Goal: Information Seeking & Learning: Check status

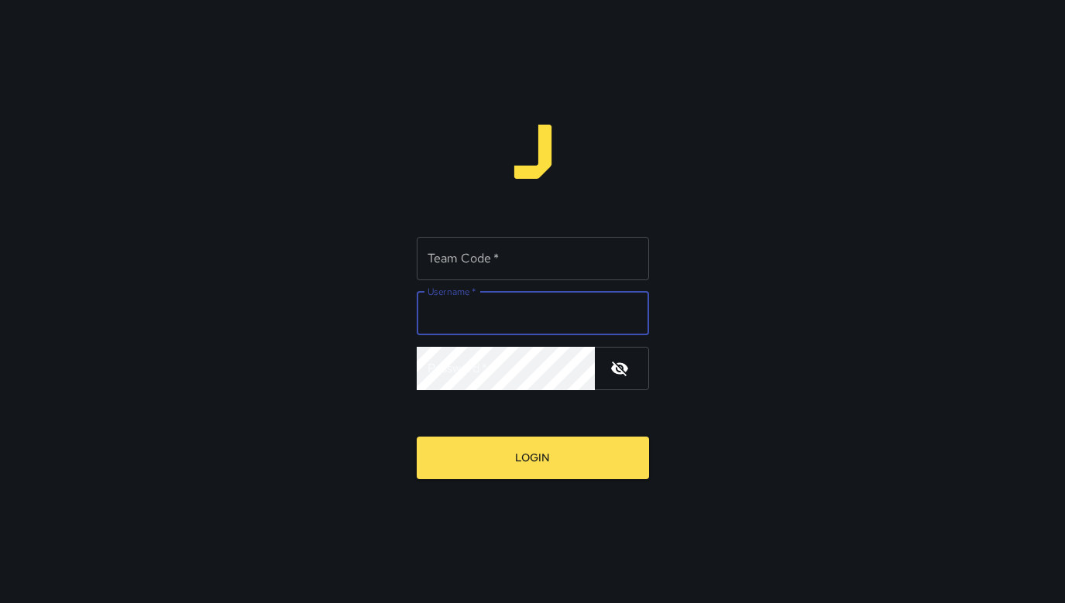
click at [536, 304] on input "Username   *" at bounding box center [533, 313] width 232 height 43
type input "*********"
click at [622, 376] on icon "button" at bounding box center [619, 368] width 19 height 19
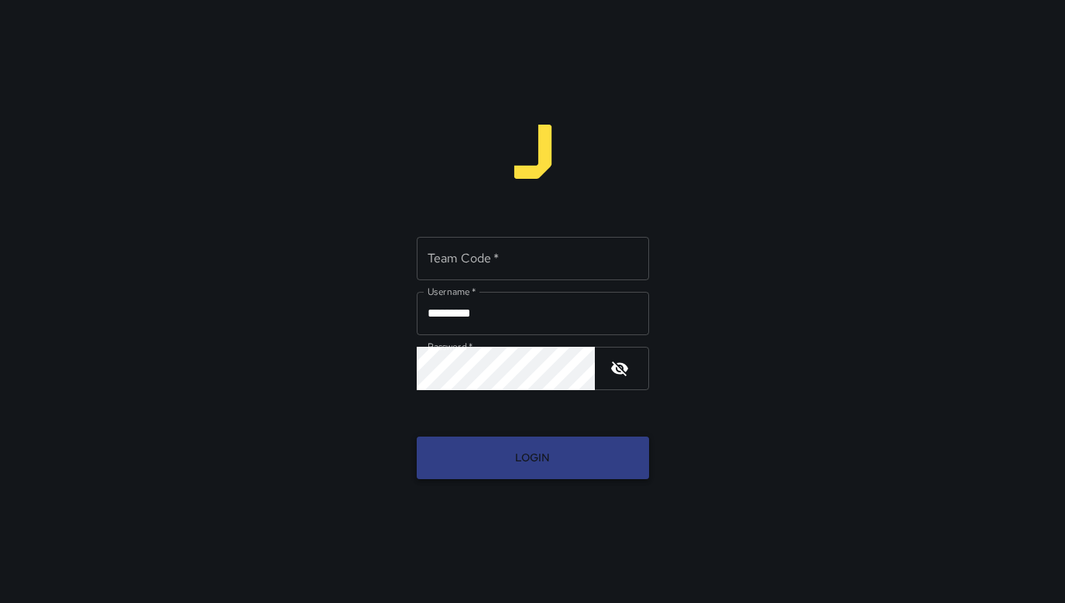
click at [576, 446] on button "Login" at bounding box center [533, 458] width 232 height 43
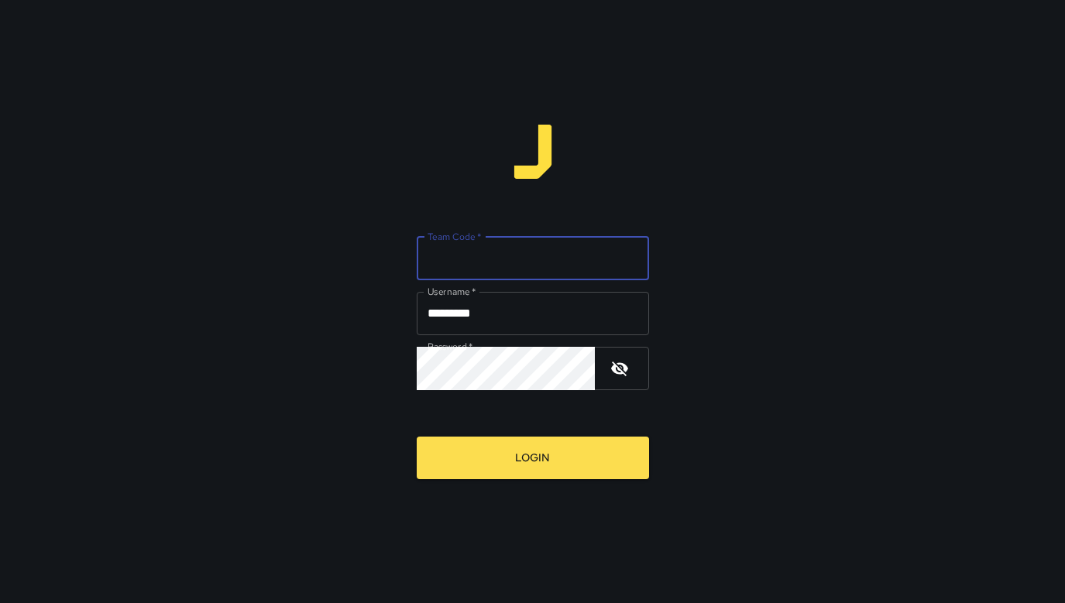
type input "*****"
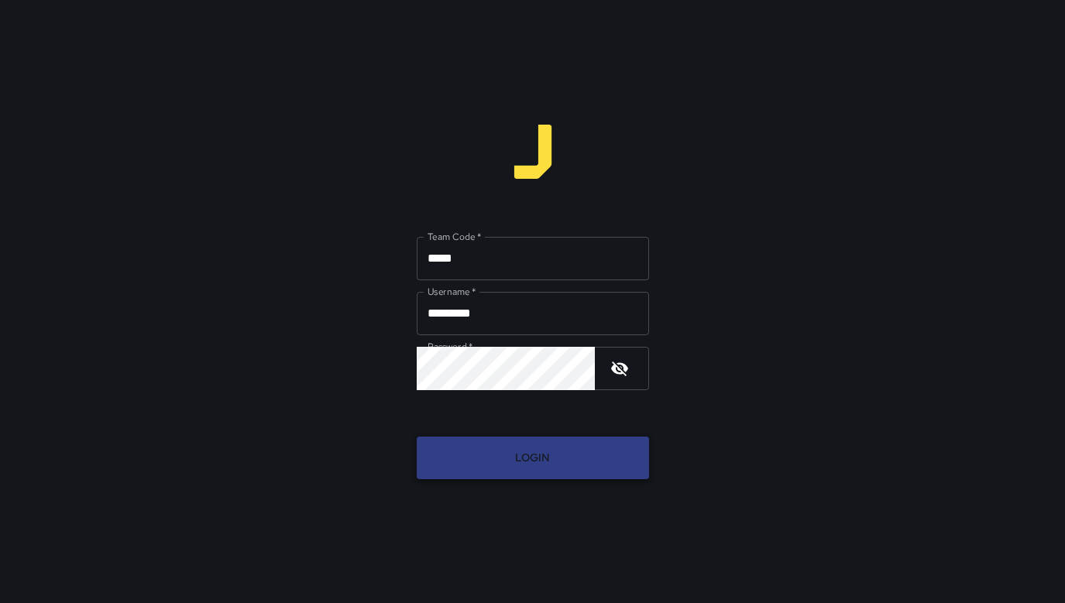
click at [571, 444] on button "Login" at bounding box center [533, 458] width 232 height 43
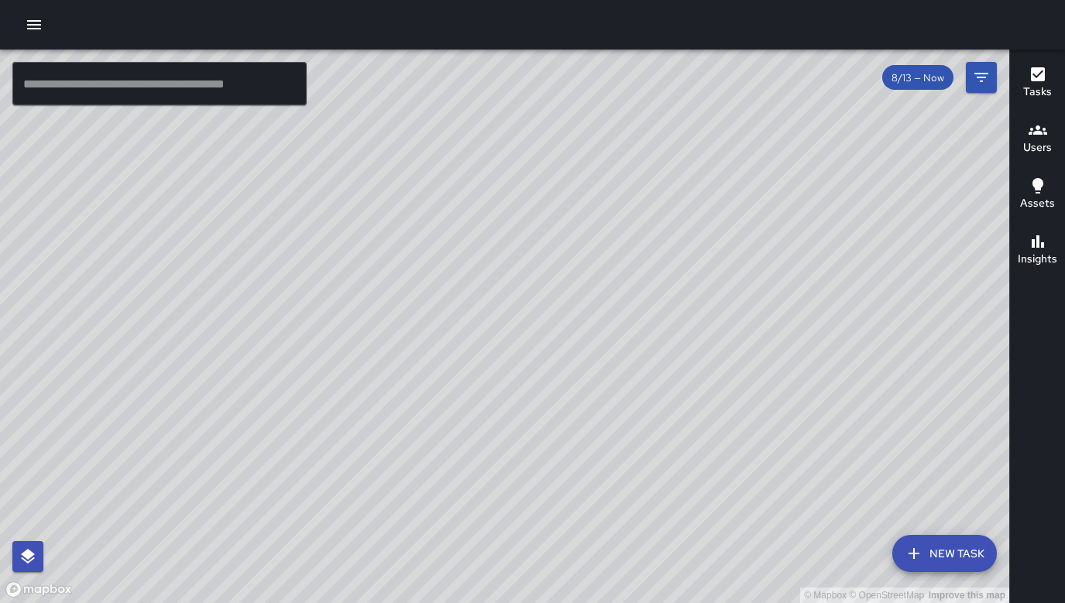
click at [1034, 253] on h6 "Insights" at bounding box center [1036, 259] width 39 height 17
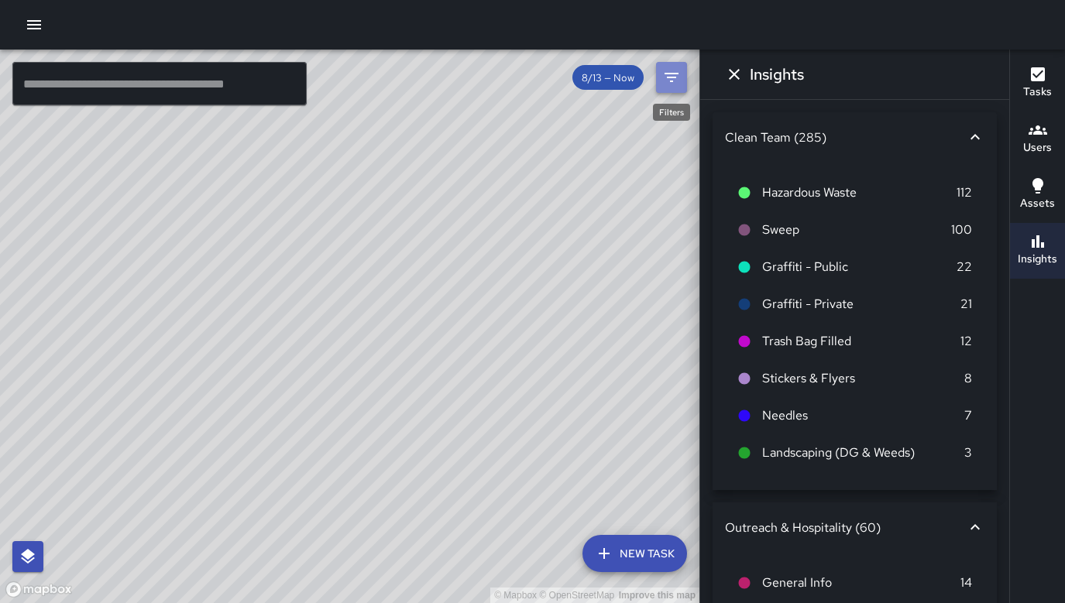
click at [672, 71] on icon "Filters" at bounding box center [671, 77] width 19 height 19
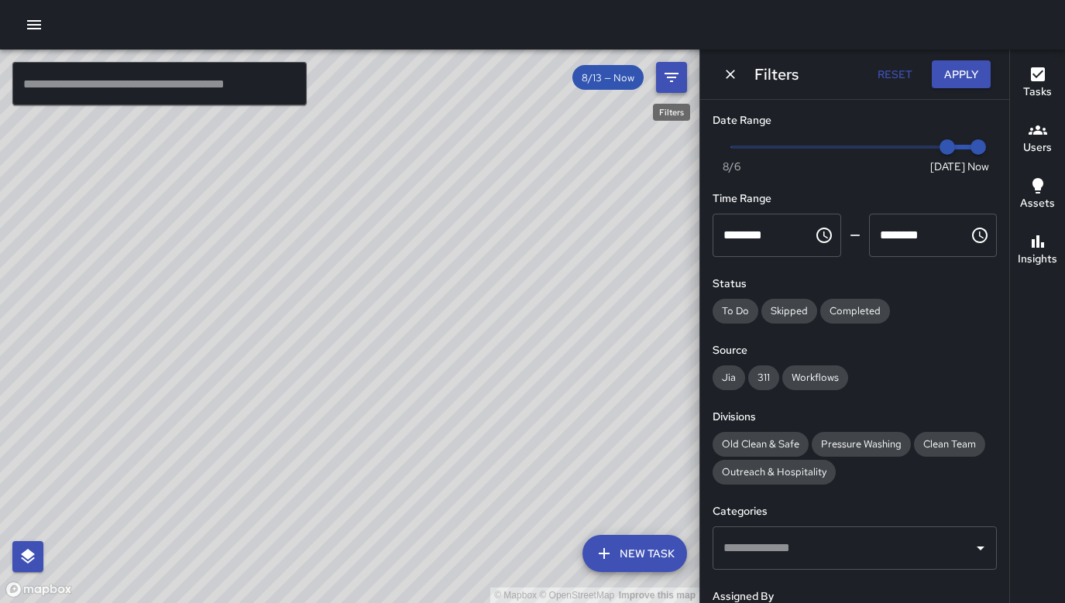
click at [672, 71] on icon "Filters" at bounding box center [671, 77] width 19 height 19
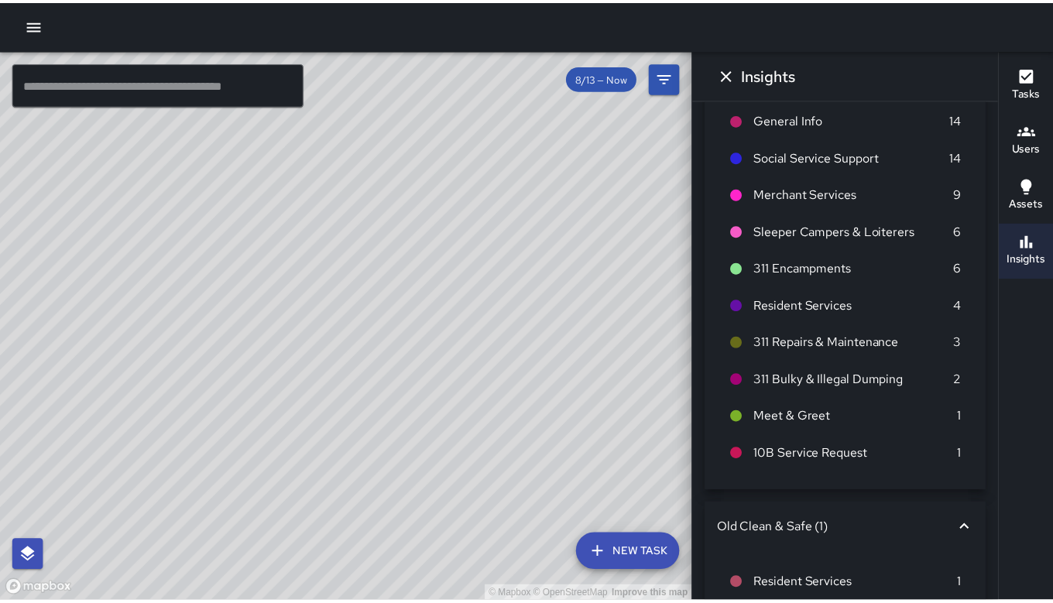
scroll to position [316, 0]
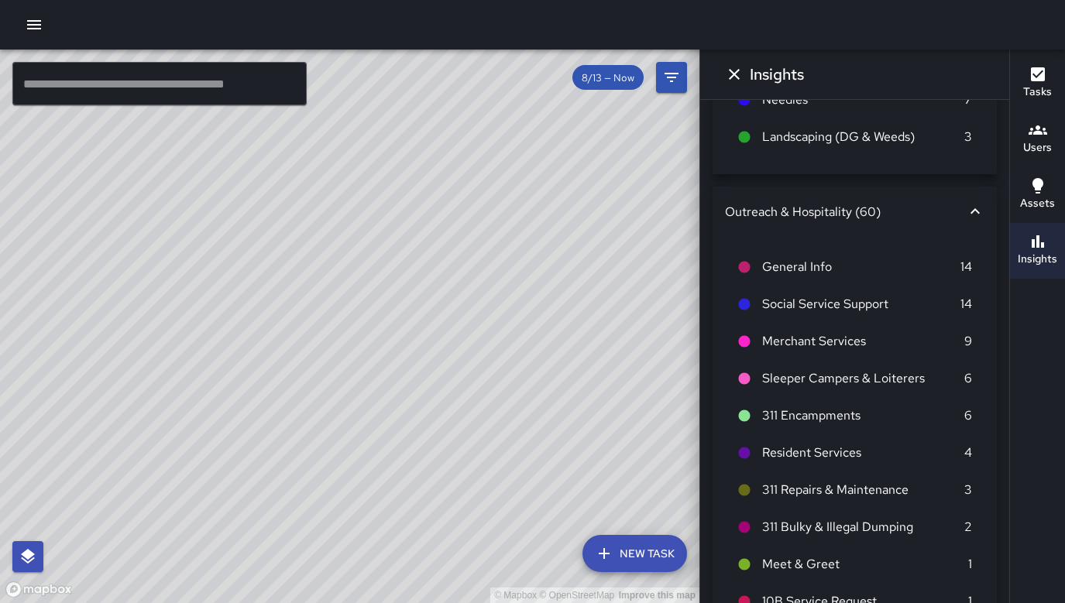
click at [842, 208] on div "Outreach & Hospitality (60)" at bounding box center [845, 212] width 241 height 16
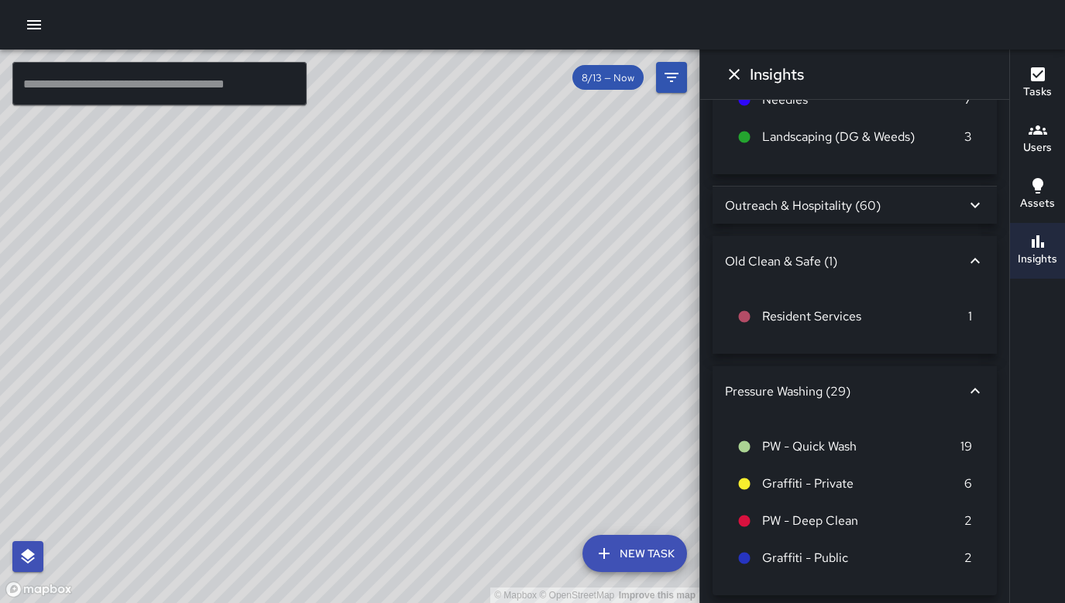
click at [845, 201] on div "Outreach & Hospitality (60)" at bounding box center [845, 205] width 241 height 16
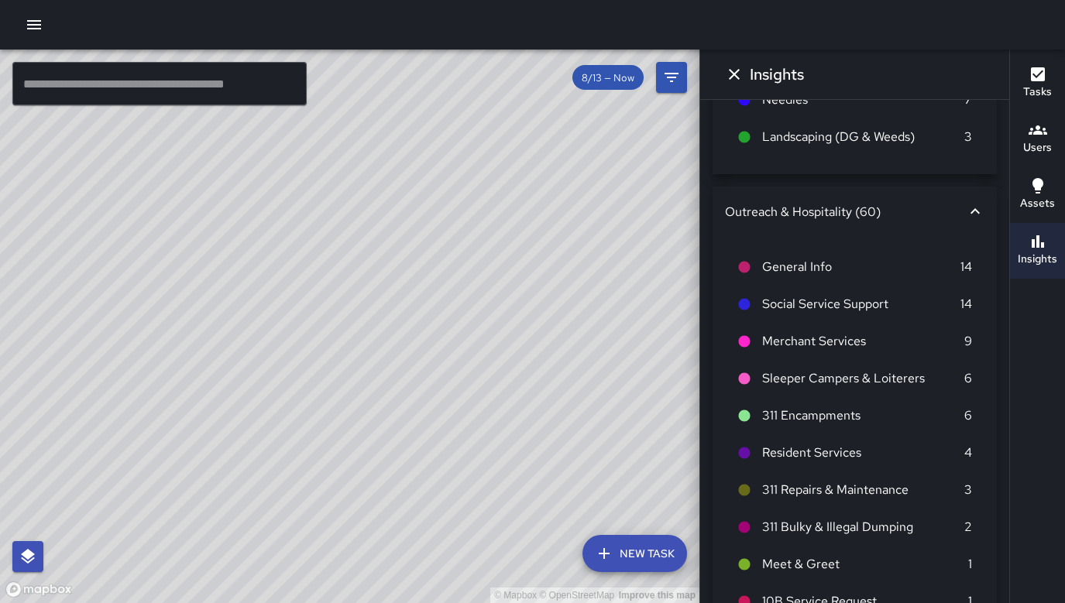
click at [26, 17] on icon "button" at bounding box center [34, 24] width 19 height 19
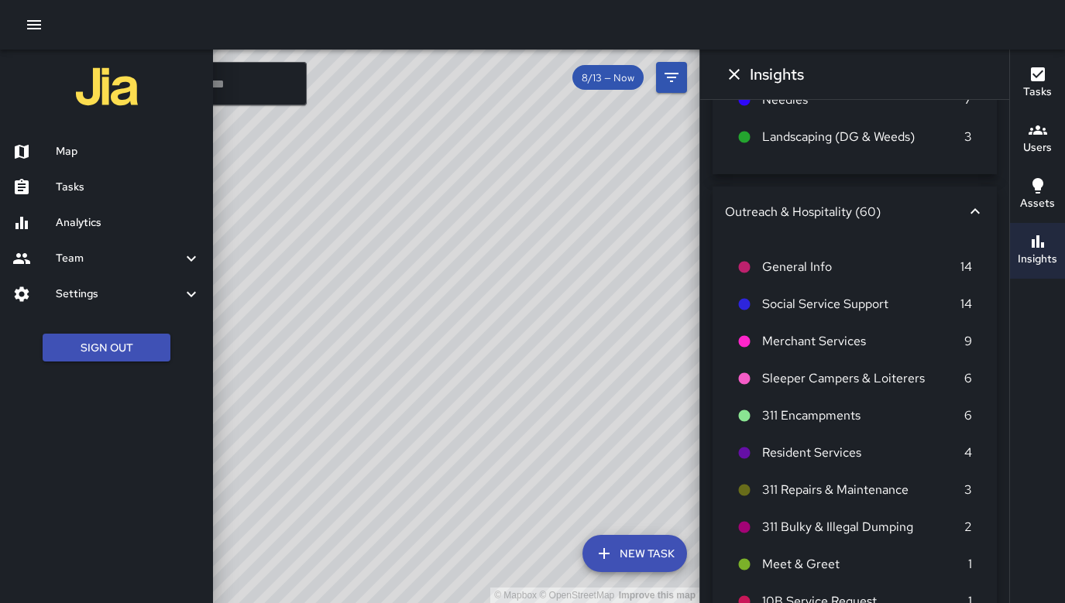
click at [107, 228] on h6 "Analytics" at bounding box center [128, 222] width 145 height 17
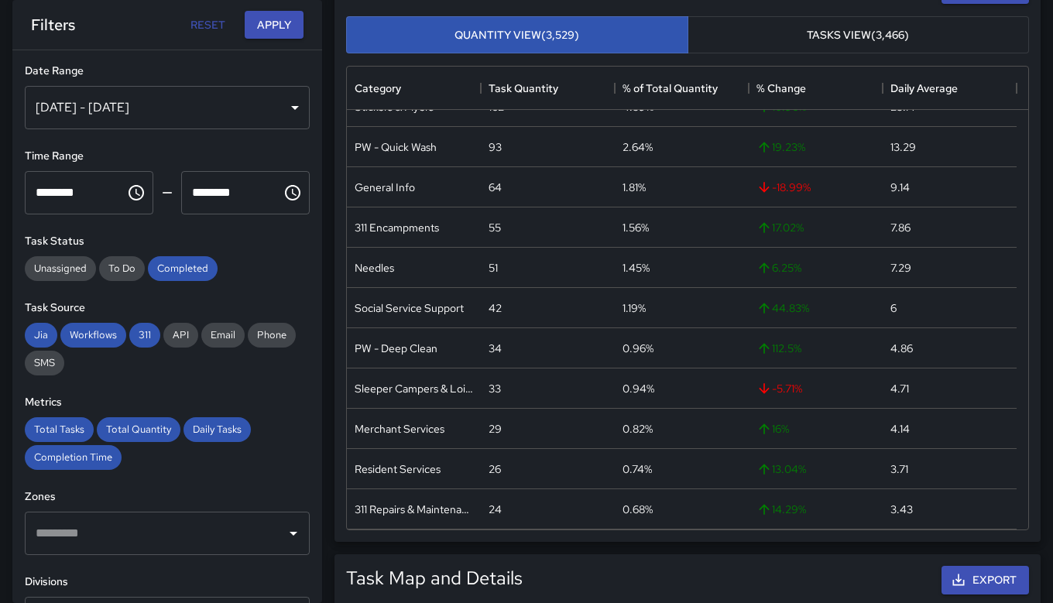
scroll to position [222, 0]
click at [403, 187] on div "General Info" at bounding box center [385, 189] width 60 height 15
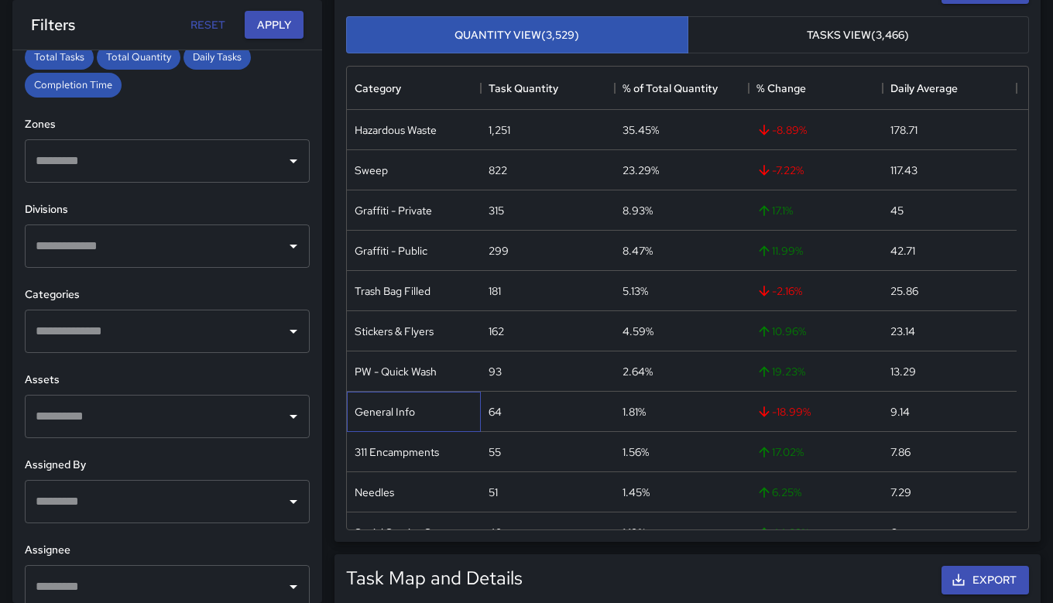
scroll to position [389, 0]
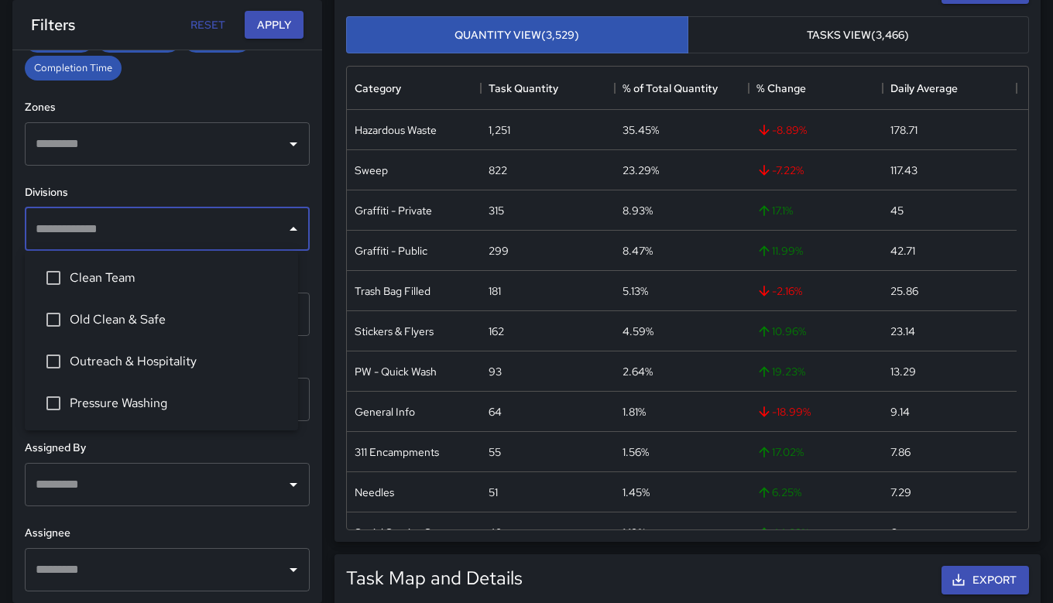
click at [207, 225] on input "text" at bounding box center [156, 228] width 248 height 29
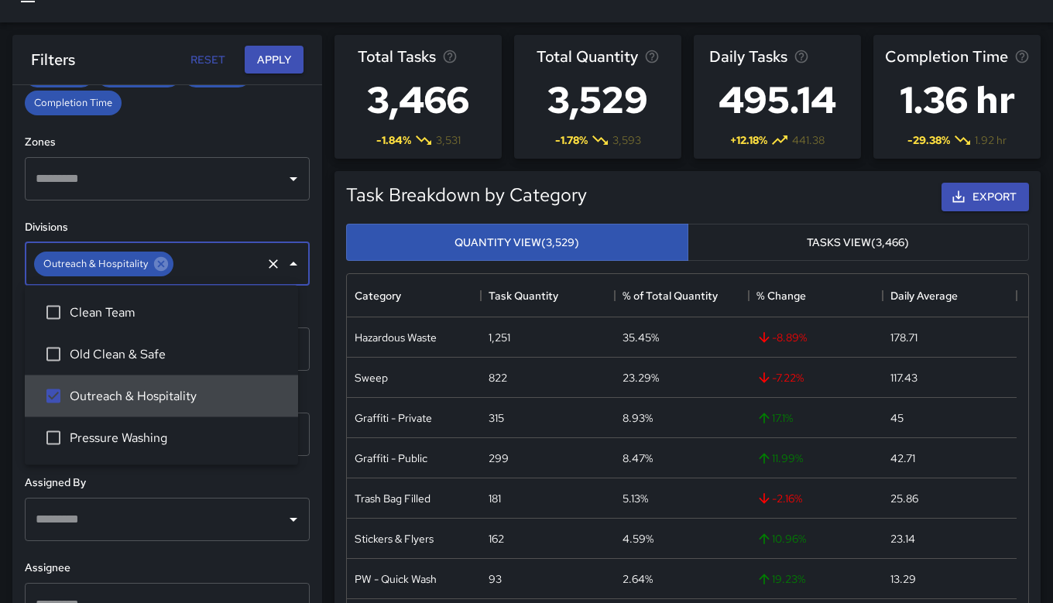
scroll to position [0, 0]
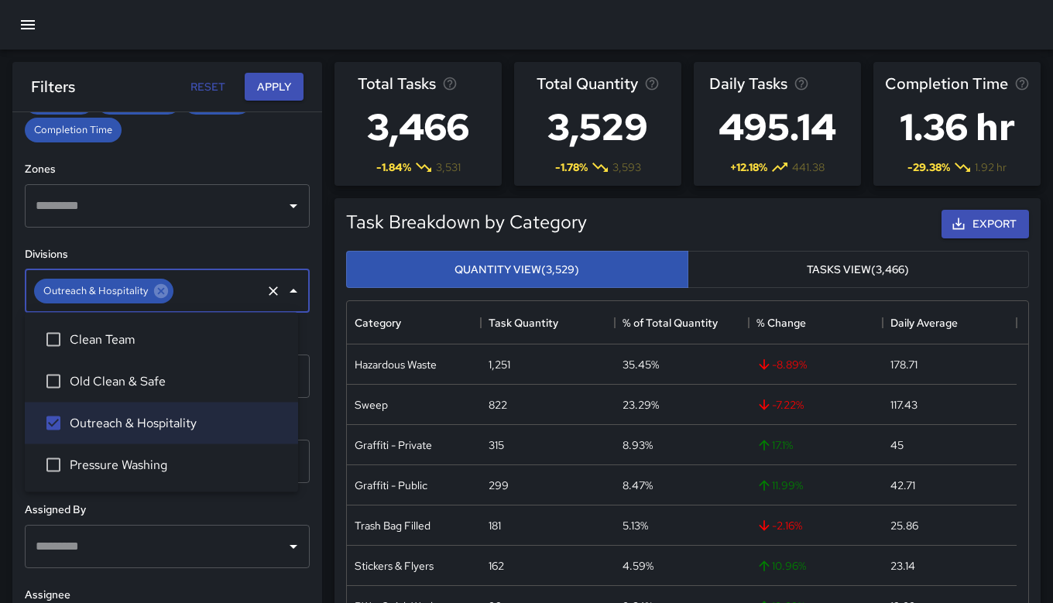
click at [859, 263] on button "Tasks View (3,466)" at bounding box center [859, 270] width 342 height 38
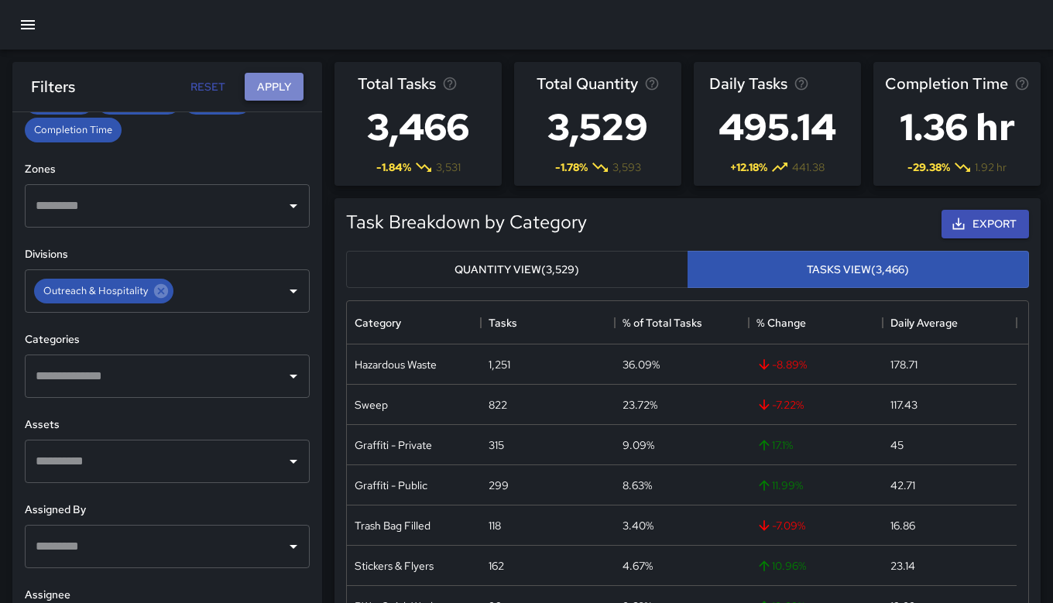
click at [266, 87] on button "Apply" at bounding box center [274, 87] width 59 height 29
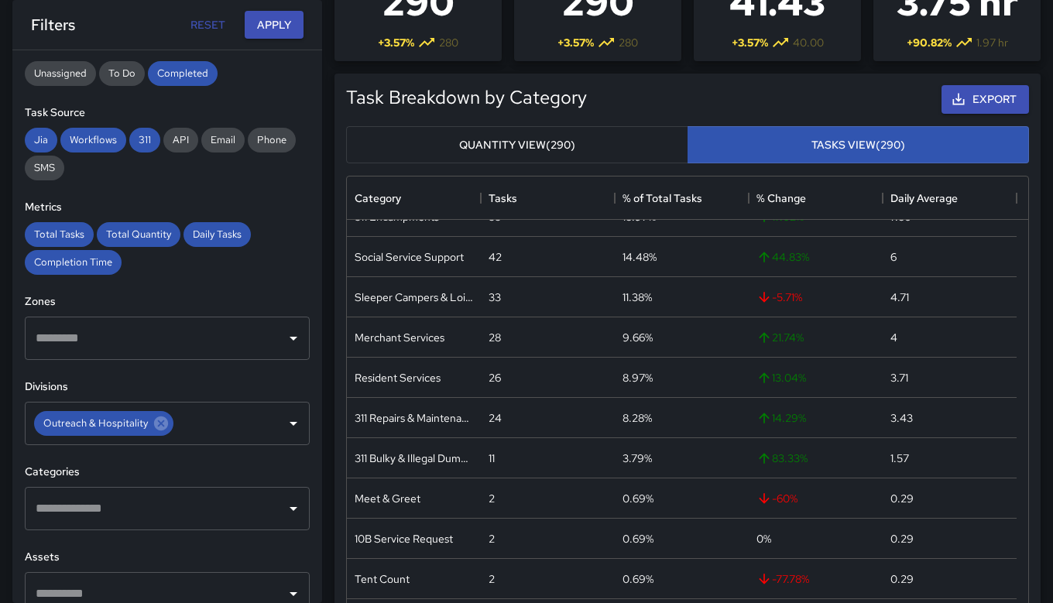
scroll to position [196, 0]
click at [172, 343] on input "text" at bounding box center [156, 337] width 248 height 29
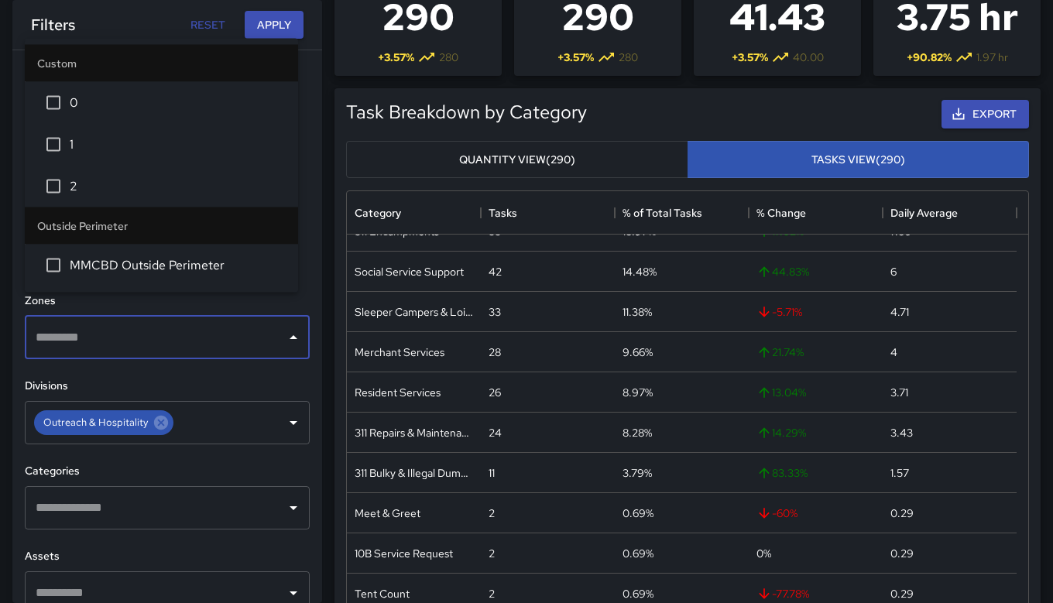
scroll to position [110, 0]
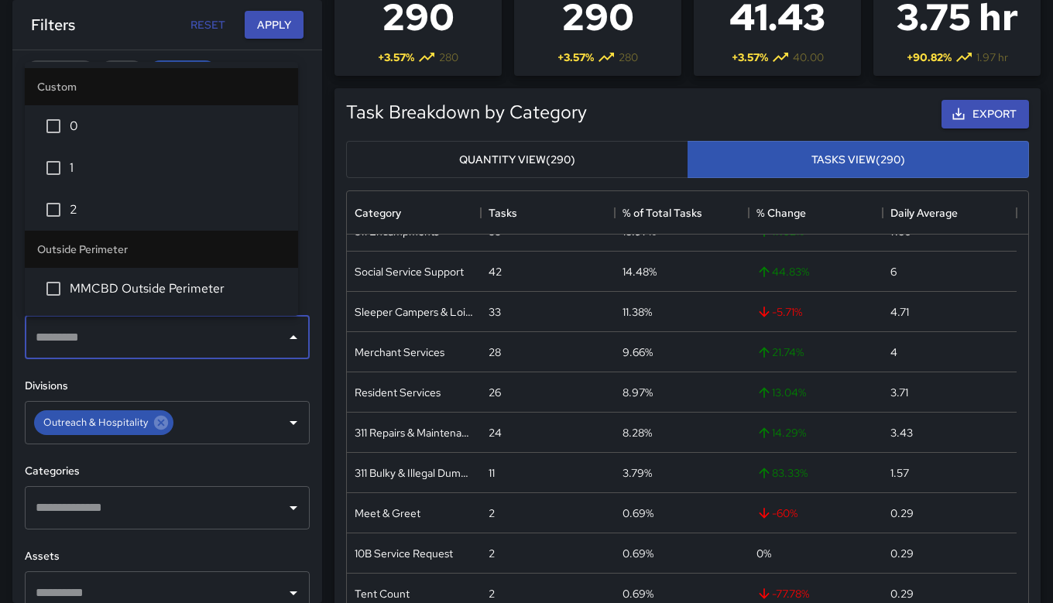
click at [308, 349] on div "**********" at bounding box center [167, 326] width 310 height 553
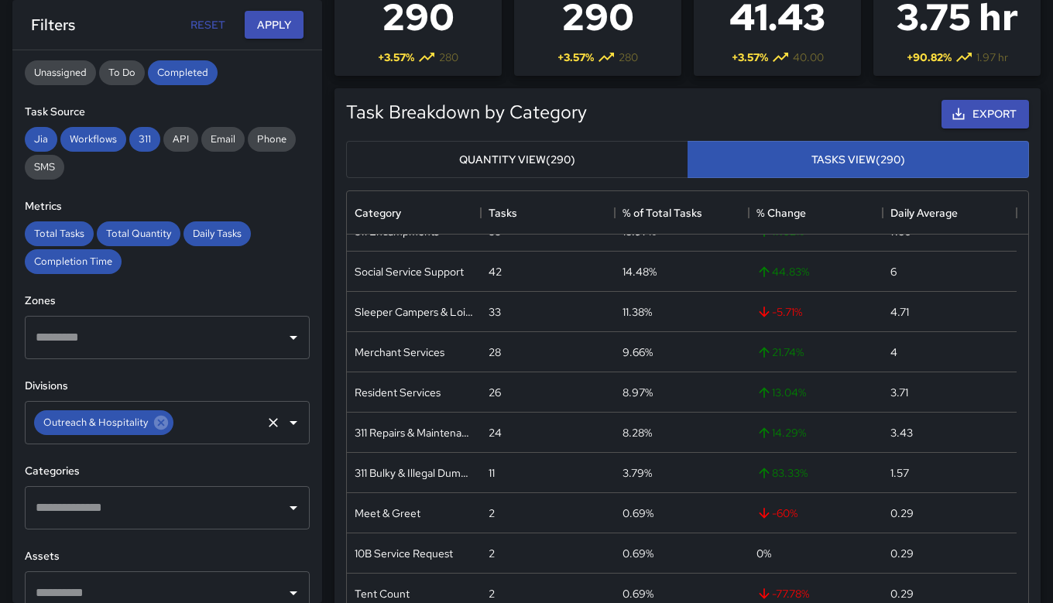
scroll to position [221, 0]
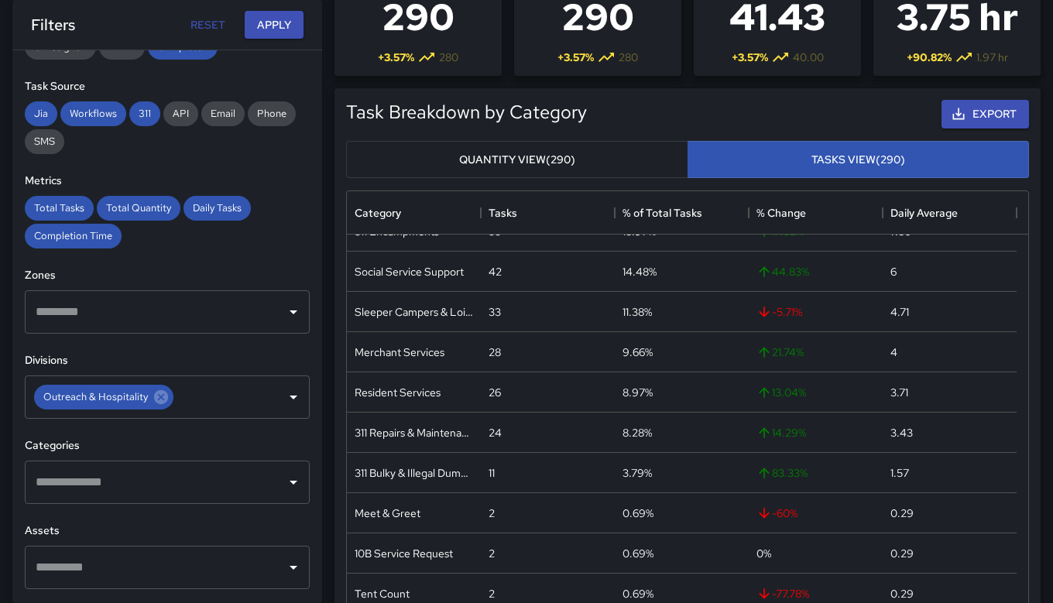
click at [285, 494] on div "​" at bounding box center [167, 482] width 285 height 43
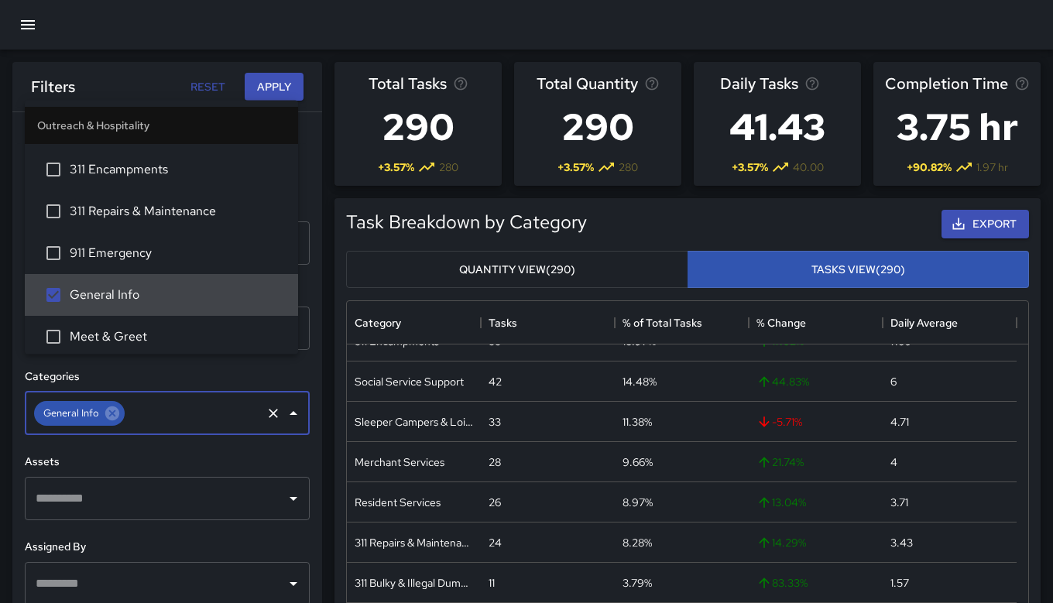
scroll to position [389, 0]
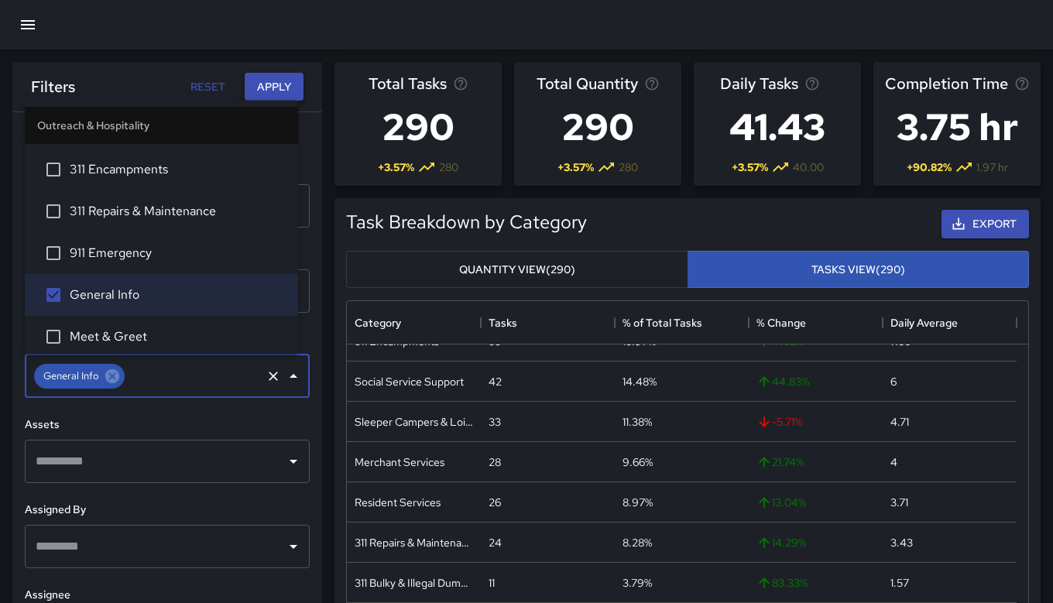
click at [277, 86] on button "Apply" at bounding box center [274, 87] width 59 height 29
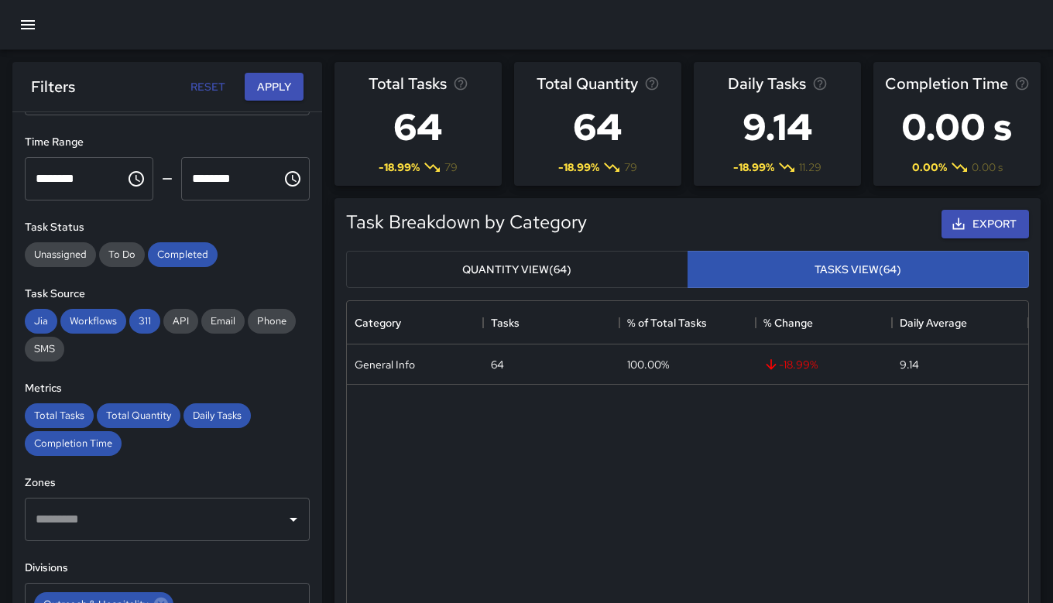
scroll to position [386, 0]
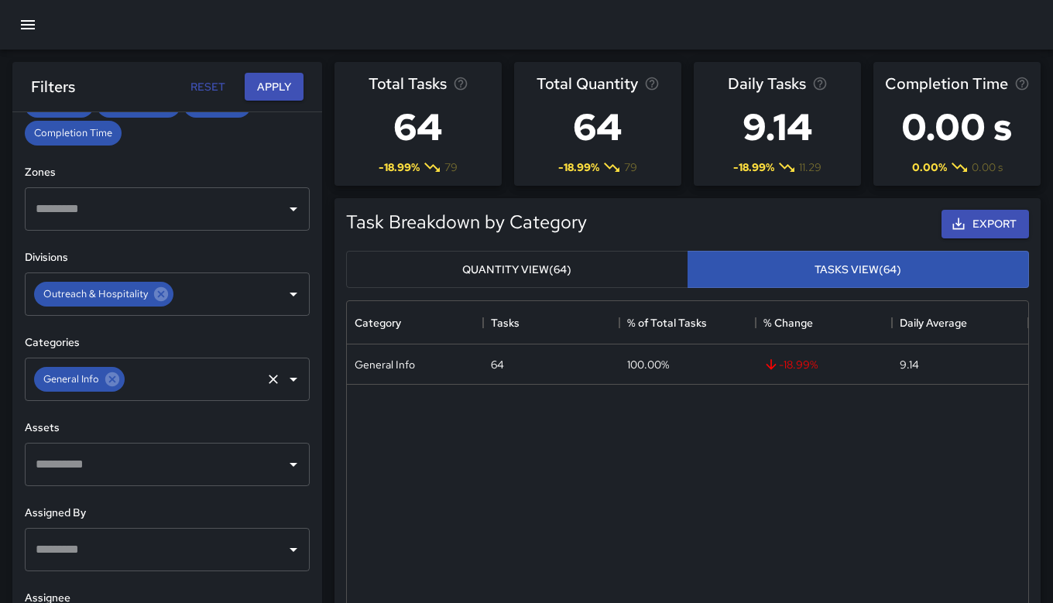
click at [284, 382] on icon "Open" at bounding box center [293, 379] width 19 height 19
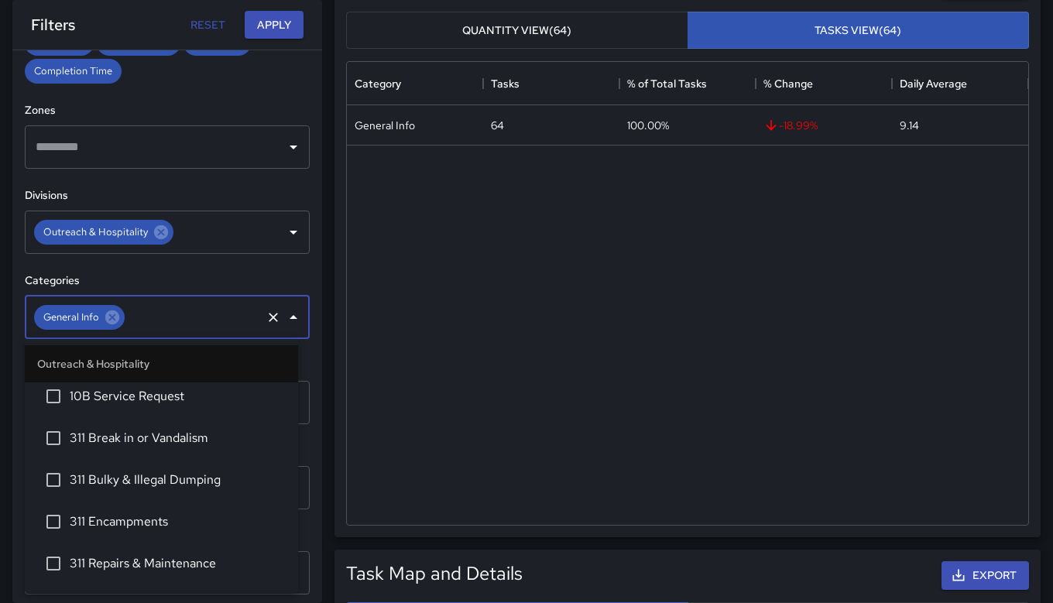
scroll to position [0, 0]
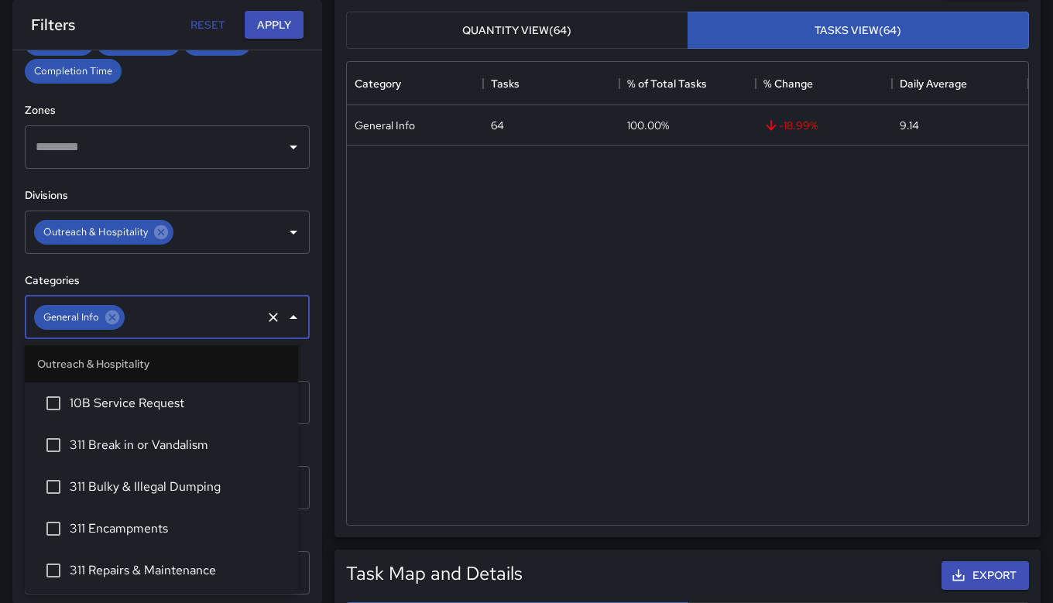
click at [238, 91] on div "**********" at bounding box center [167, 326] width 310 height 553
